Goal: Task Accomplishment & Management: Use online tool/utility

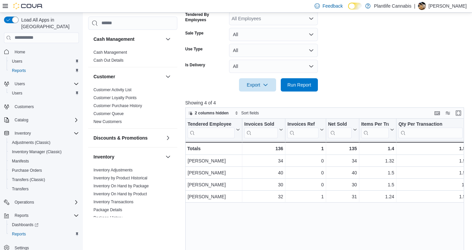
scroll to position [3, 0]
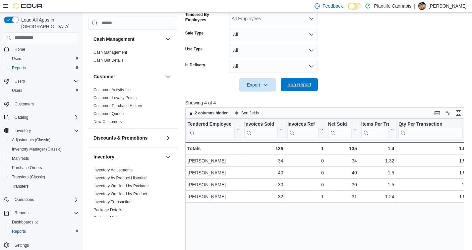
click at [297, 87] on span "Run Report" at bounding box center [299, 84] width 24 height 7
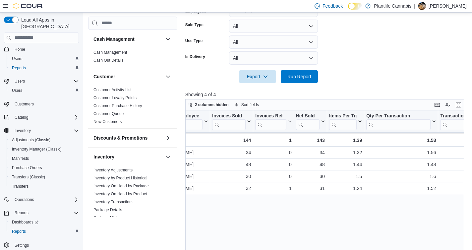
scroll to position [0, 0]
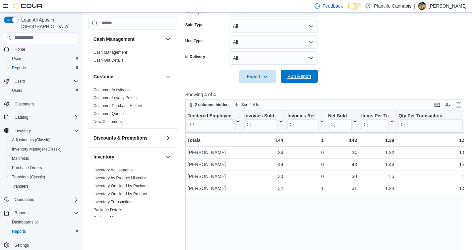
click at [314, 81] on button "Run Report" at bounding box center [299, 76] width 37 height 13
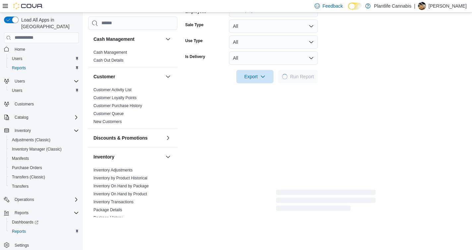
scroll to position [87, 0]
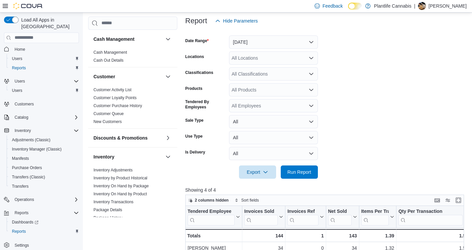
click at [269, 61] on div "All Locations" at bounding box center [273, 57] width 89 height 13
type input "****"
click at [282, 71] on span "Edmonton - [GEOGRAPHIC_DATA] Currents" at bounding box center [293, 69] width 93 height 7
click at [309, 171] on span "Run Report" at bounding box center [299, 171] width 24 height 7
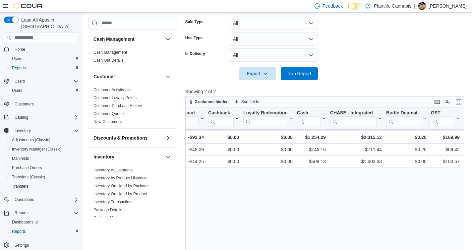
scroll to position [0, 704]
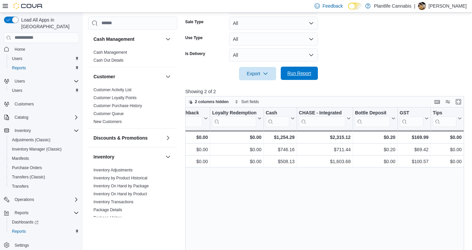
click at [302, 67] on span "Run Report" at bounding box center [299, 73] width 29 height 13
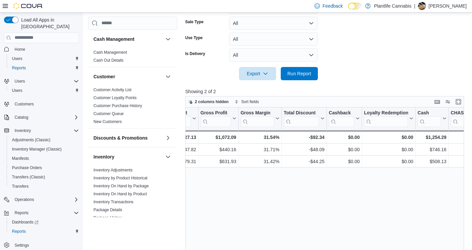
scroll to position [0, 552]
drag, startPoint x: 285, startPoint y: 76, endPoint x: 317, endPoint y: 160, distance: 90.5
click at [285, 76] on span "Run Report" at bounding box center [299, 73] width 29 height 13
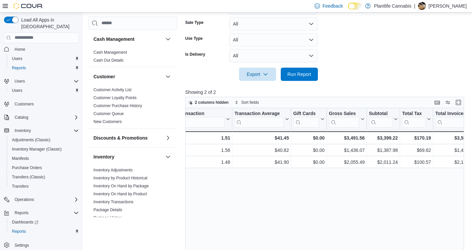
scroll to position [30, 0]
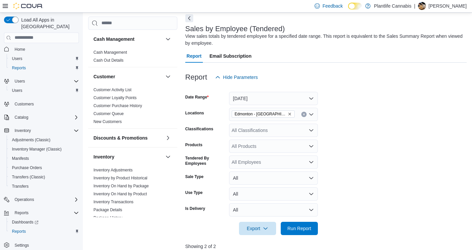
click at [254, 134] on div "All Classifications" at bounding box center [273, 130] width 89 height 13
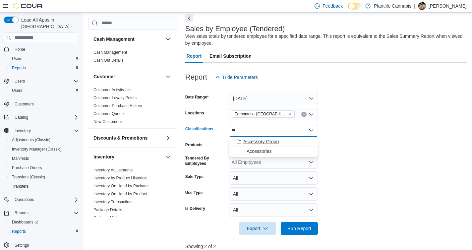
type input "**"
click at [257, 139] on span "Accessory Group" at bounding box center [260, 141] width 35 height 7
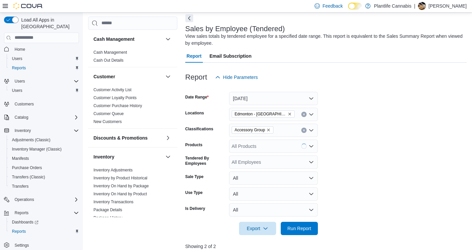
click at [312, 220] on div at bounding box center [325, 218] width 281 height 5
click at [312, 222] on span "Run Report" at bounding box center [299, 227] width 29 height 13
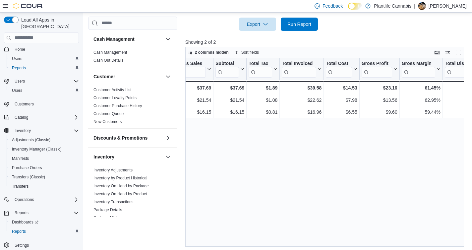
scroll to position [0, 390]
